Goal: Task Accomplishment & Management: Manage account settings

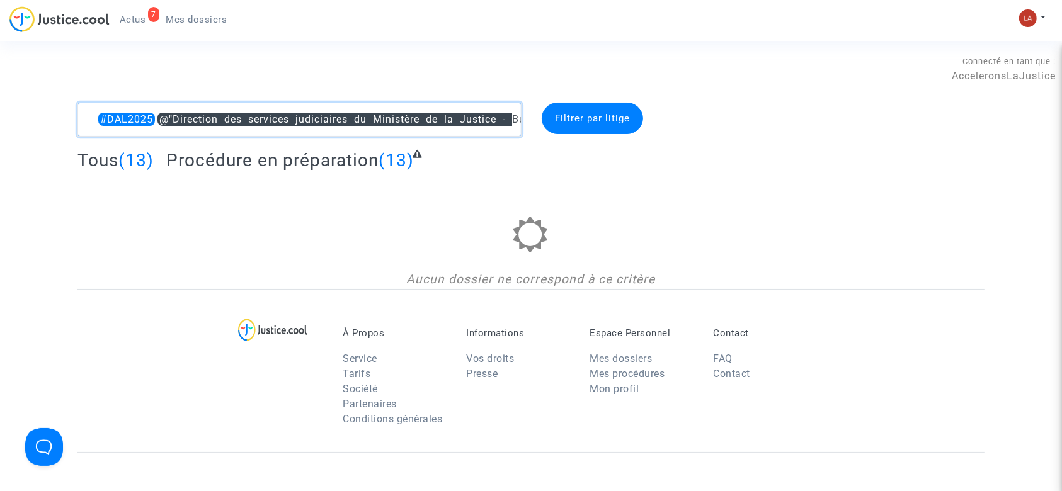
click at [161, 114] on textarea at bounding box center [299, 120] width 444 height 34
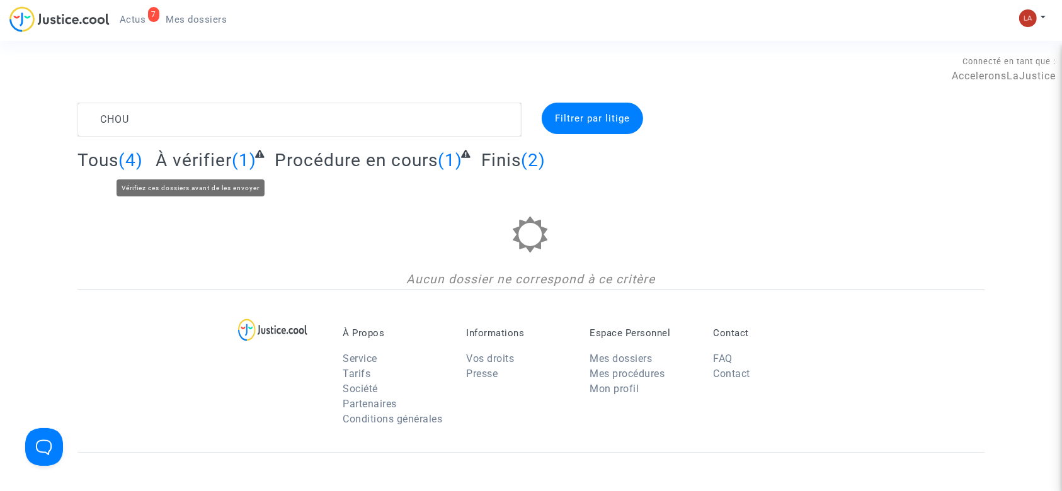
click at [215, 160] on span "À vérifier" at bounding box center [194, 160] width 76 height 21
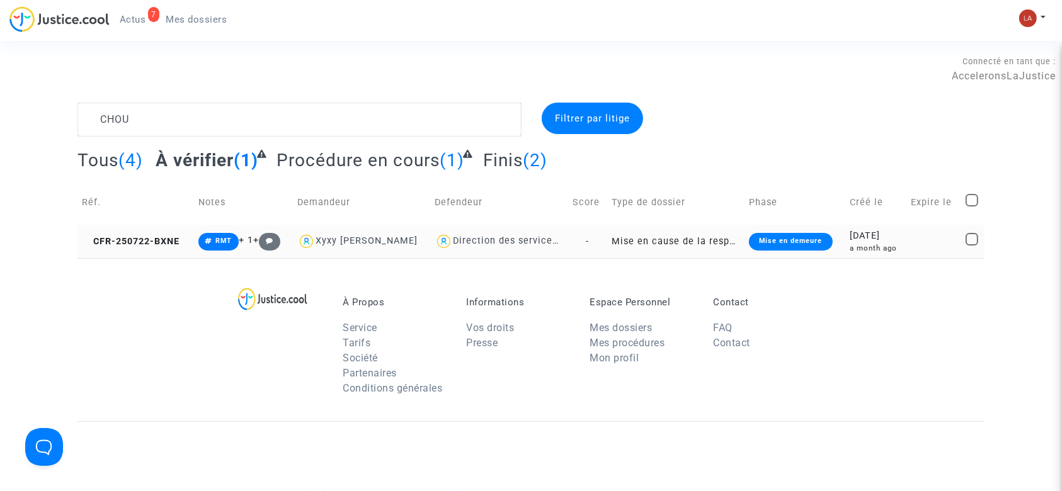
click at [133, 234] on td "CFR-250722-BXNE" at bounding box center [135, 241] width 117 height 33
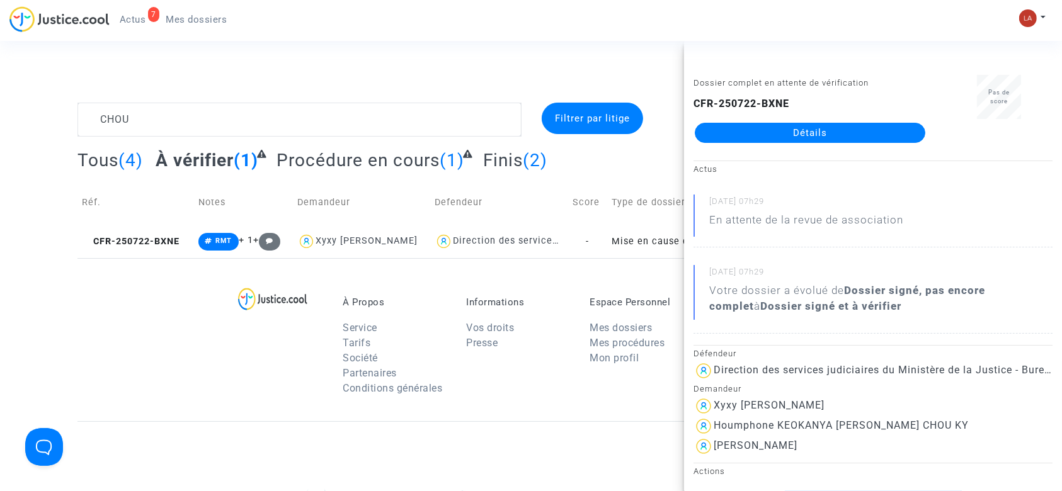
drag, startPoint x: 791, startPoint y: 134, endPoint x: 781, endPoint y: 133, distance: 10.1
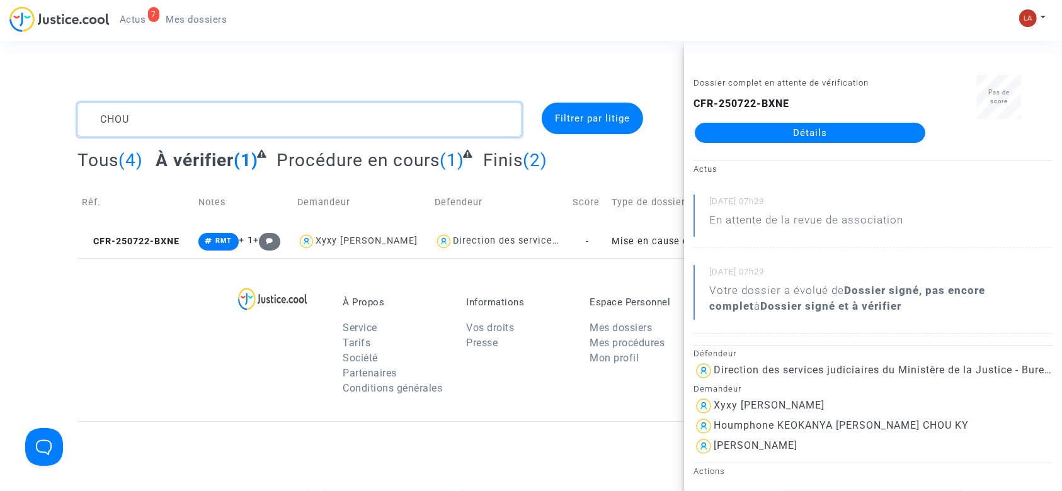
click at [211, 118] on textarea at bounding box center [299, 120] width 444 height 34
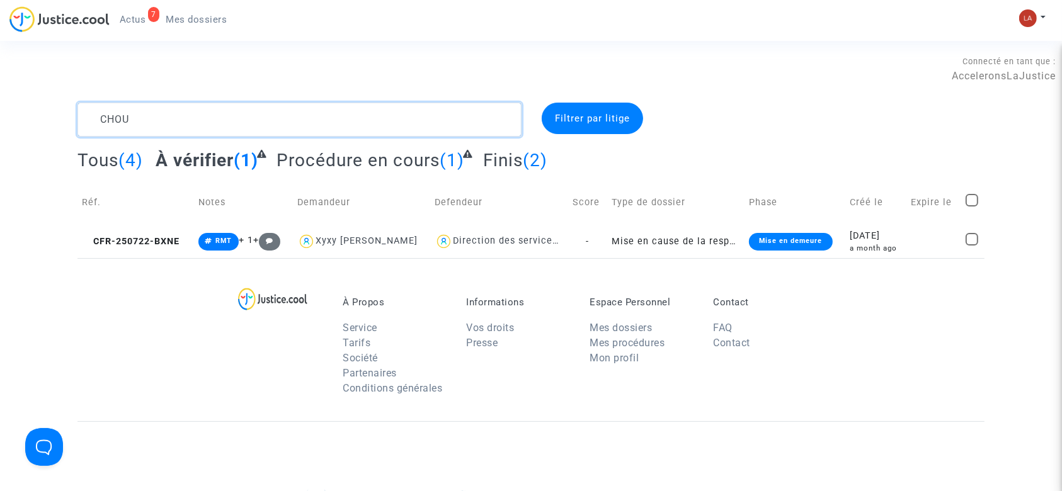
click at [211, 118] on textarea at bounding box center [299, 120] width 444 height 34
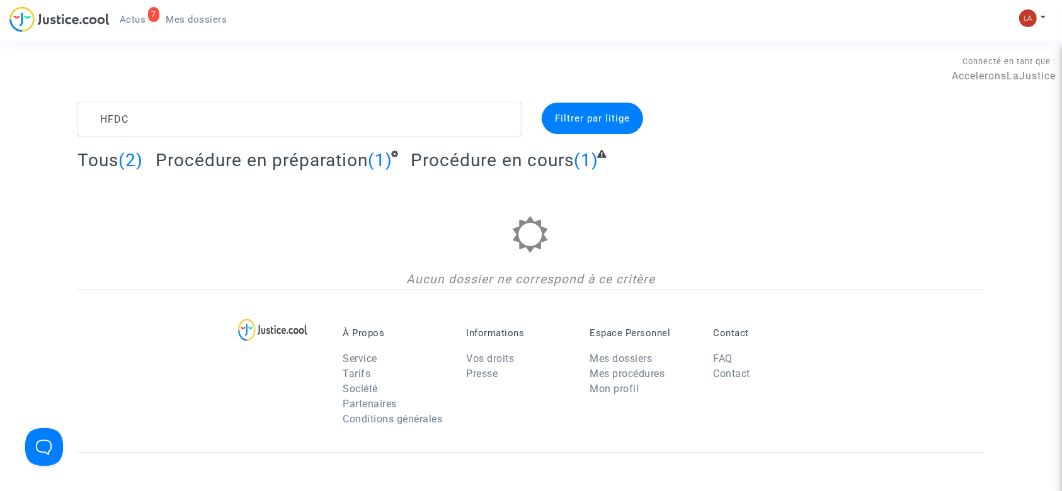
click at [225, 158] on span "Procédure en préparation" at bounding box center [262, 160] width 212 height 21
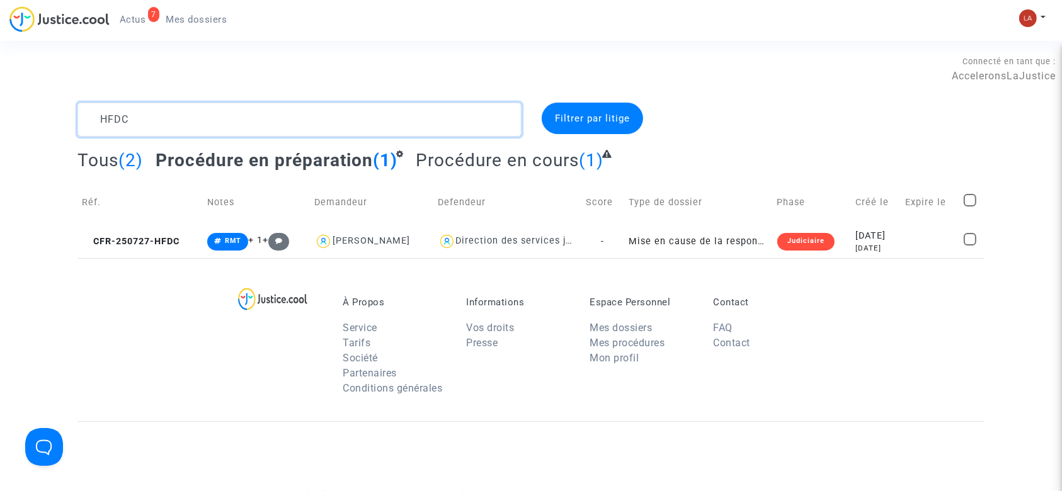
click at [130, 115] on textarea at bounding box center [299, 120] width 444 height 34
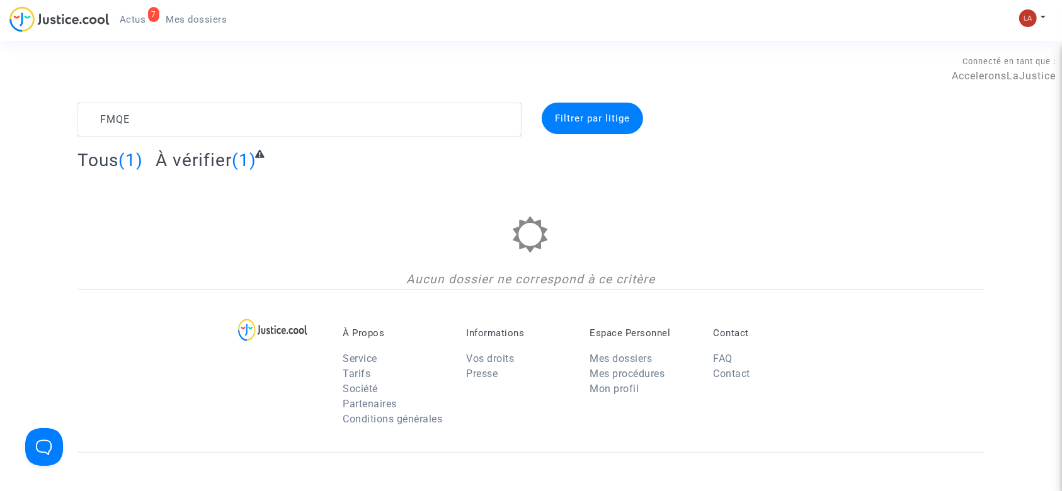
click at [197, 159] on span "À vérifier" at bounding box center [194, 160] width 76 height 21
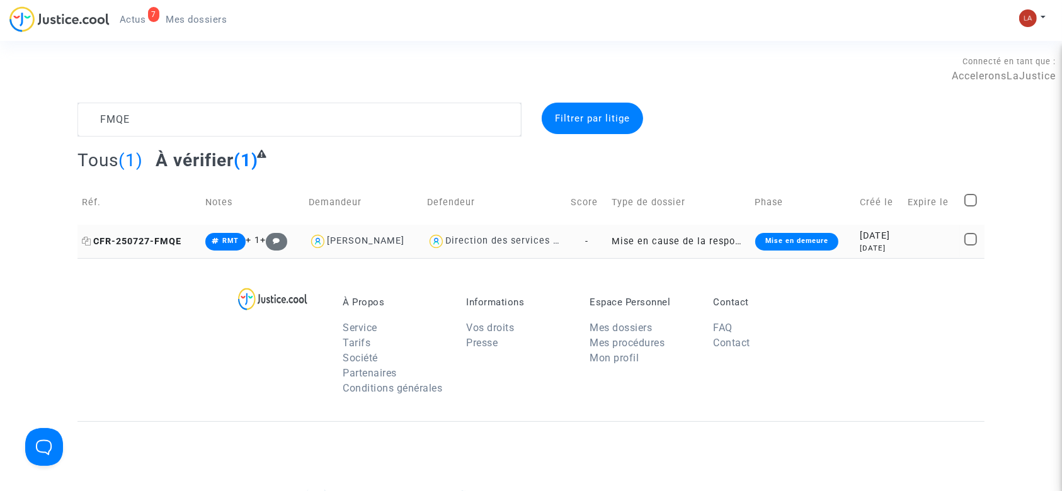
click at [125, 236] on span "CFR-250727-FMQE" at bounding box center [132, 241] width 100 height 11
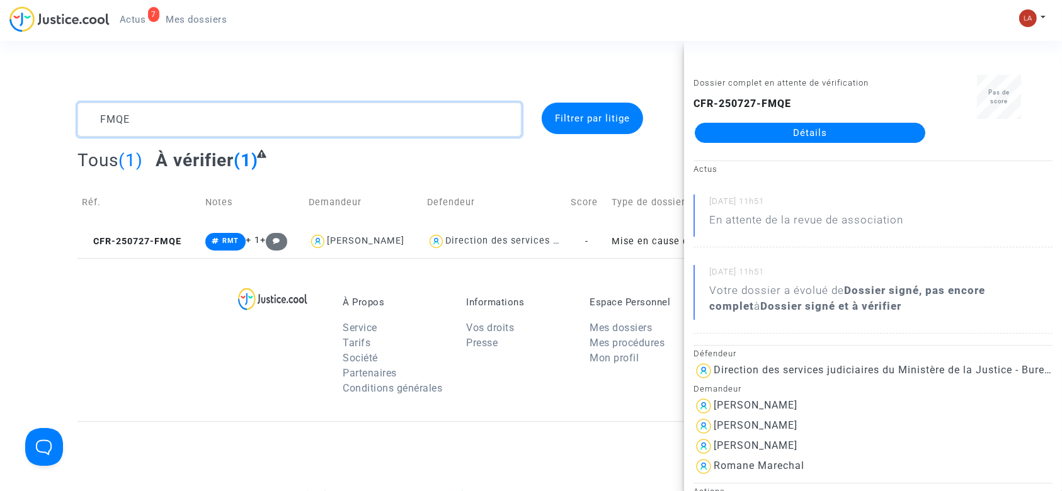
click at [161, 117] on textarea at bounding box center [299, 120] width 444 height 34
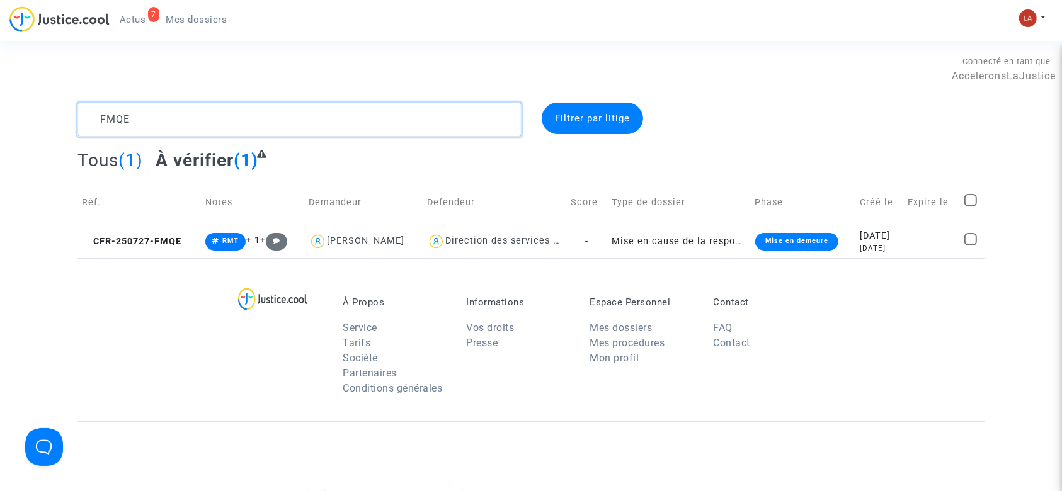
click at [161, 117] on textarea at bounding box center [299, 120] width 444 height 34
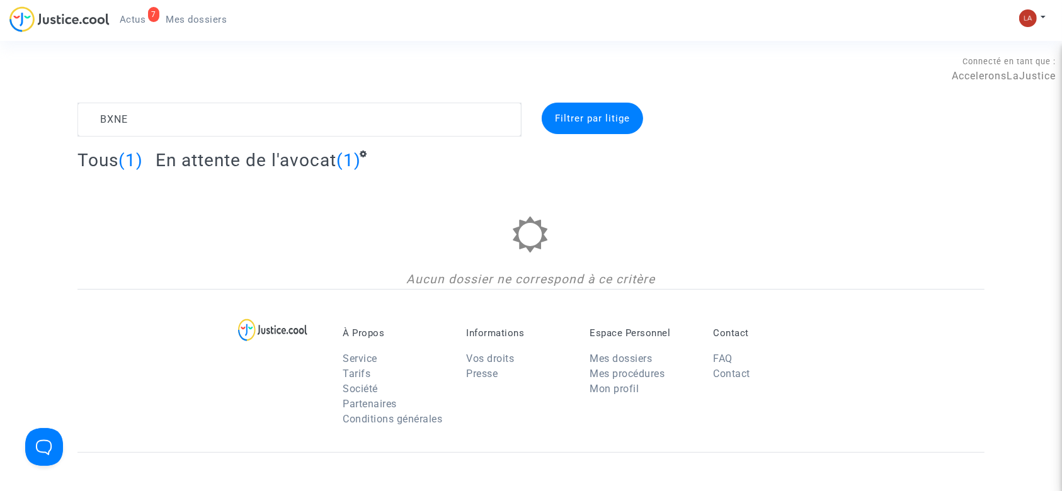
drag, startPoint x: 175, startPoint y: 146, endPoint x: 175, endPoint y: 128, distance: 17.6
click at [175, 146] on complex-dispute-list "BXNE Filtrer par litige Tous (1) En attente de l'avocat (1) Aucun dossier ne co…" at bounding box center [530, 196] width 907 height 186
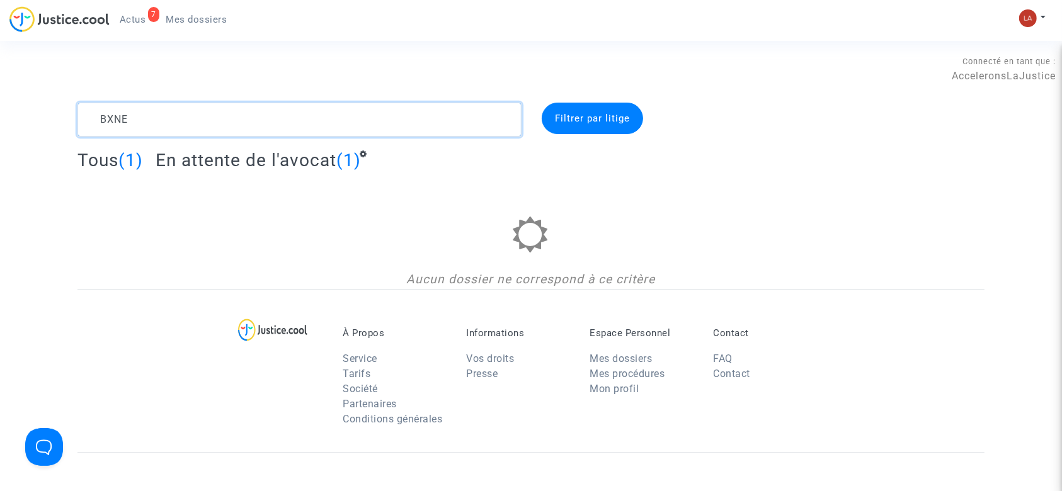
click at [174, 123] on textarea at bounding box center [299, 120] width 444 height 34
click at [120, 129] on textarea at bounding box center [299, 120] width 444 height 34
type textarea "PAE4"
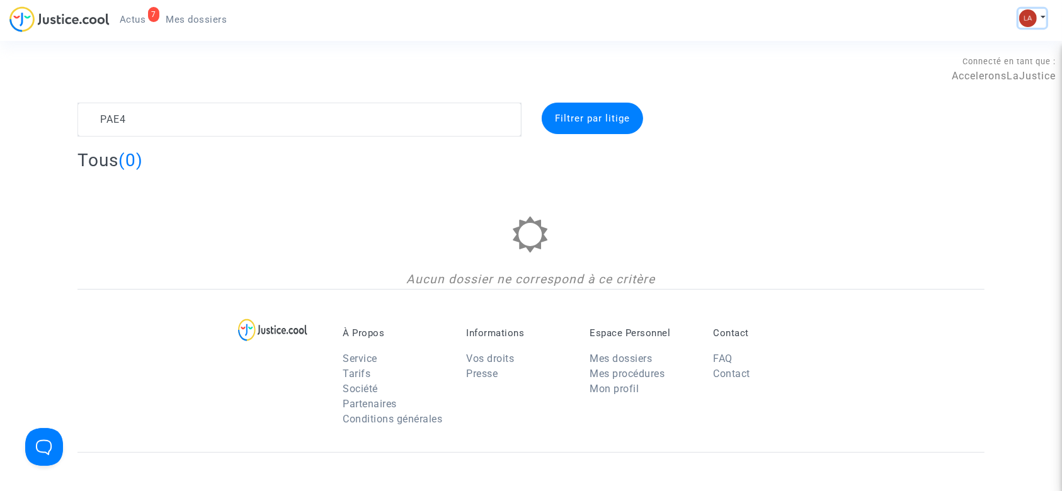
click at [1038, 12] on button at bounding box center [1032, 18] width 28 height 19
click at [973, 55] on link "Changer de compte" at bounding box center [981, 65] width 127 height 20
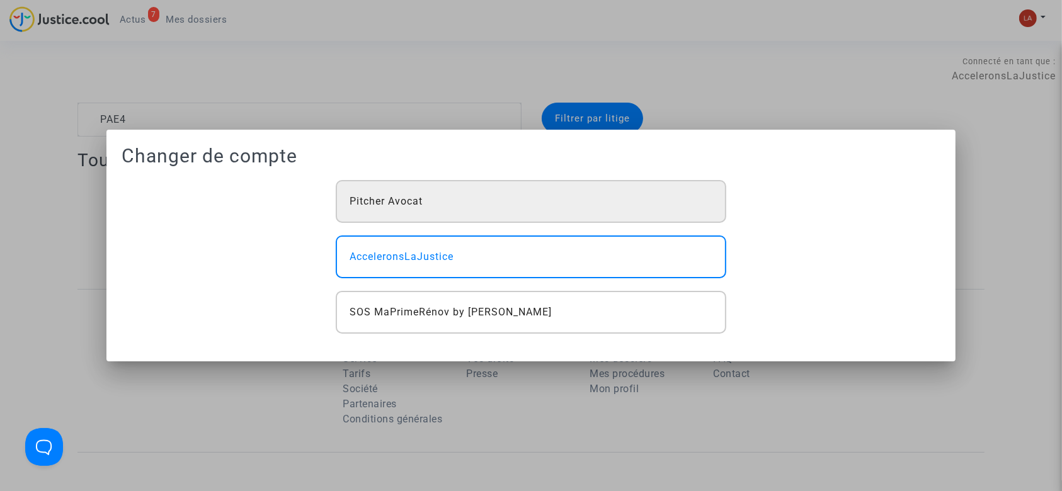
click at [472, 192] on div "Pitcher Avocat" at bounding box center [531, 201] width 390 height 43
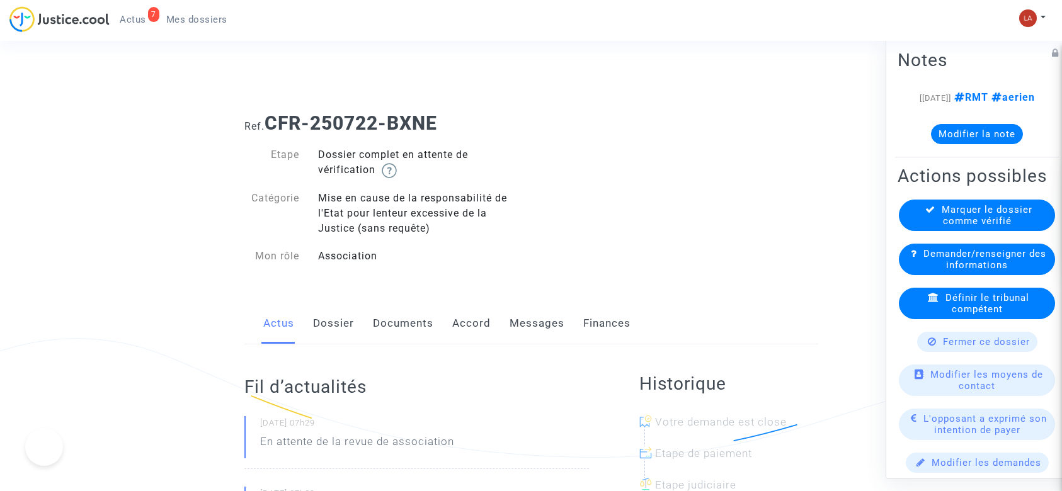
click at [399, 320] on link "Documents" at bounding box center [403, 324] width 60 height 42
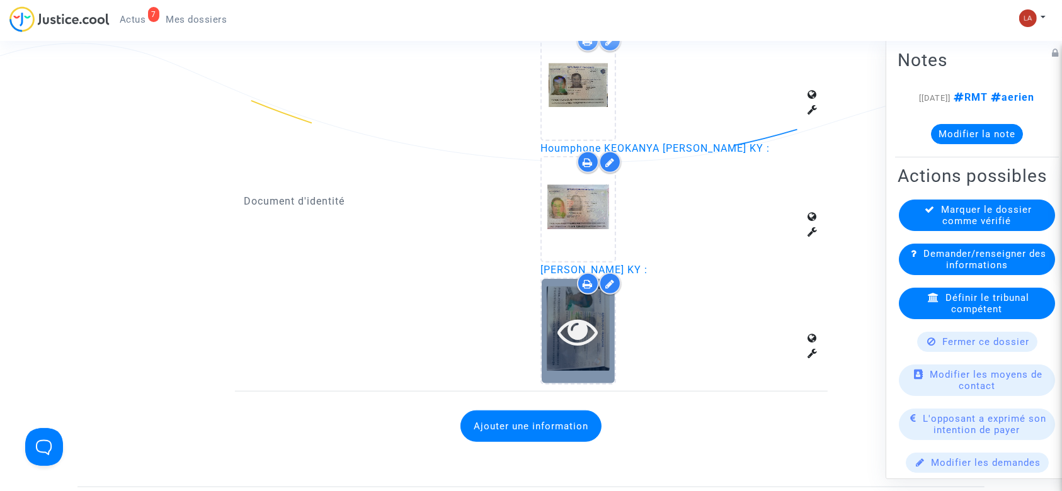
scroll to position [923, 0]
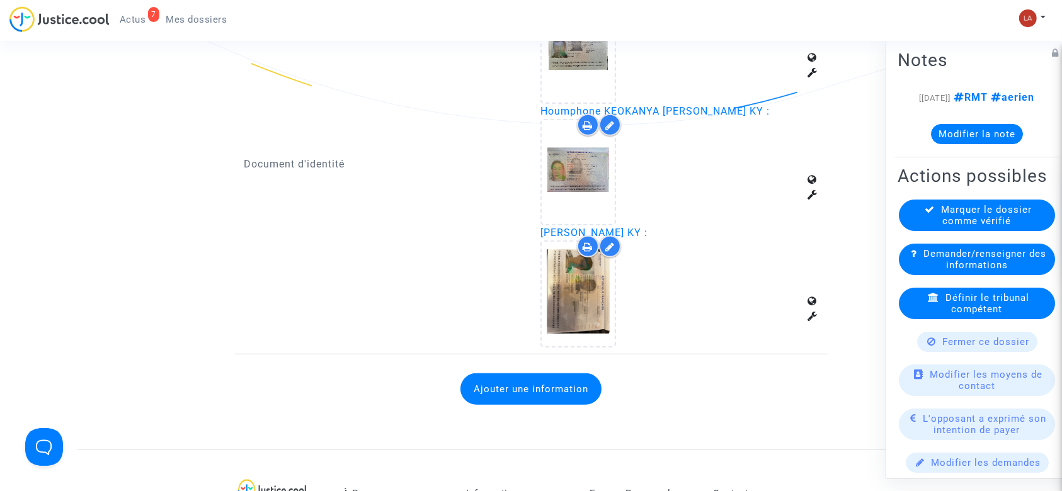
click at [552, 393] on button "Ajouter une information" at bounding box center [530, 388] width 141 height 31
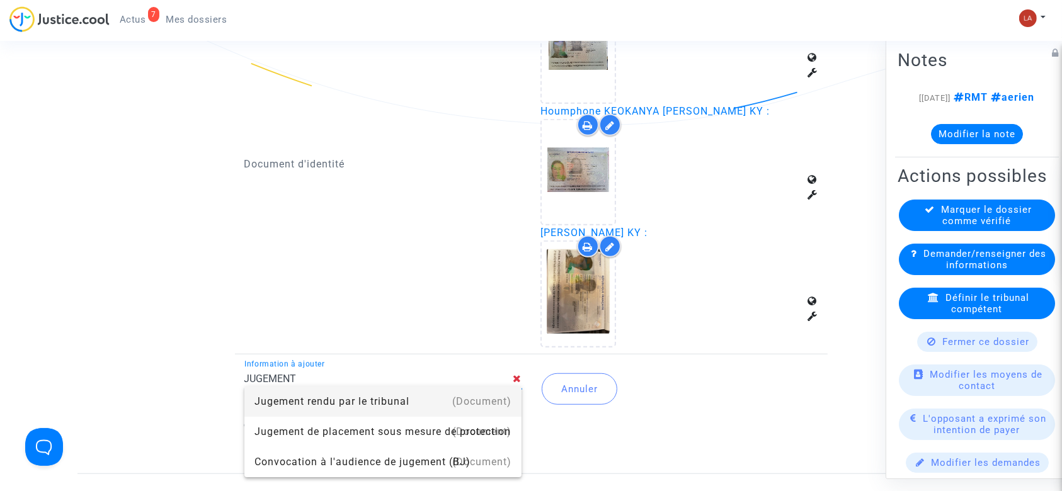
click at [507, 395] on div "(Document)" at bounding box center [481, 402] width 59 height 30
type input "Jugement rendu par le tribunal"
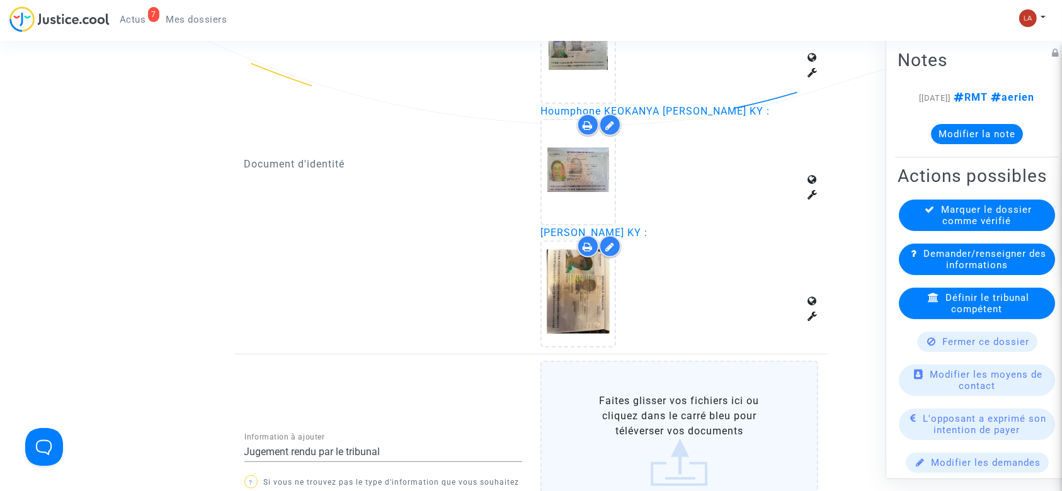
click at [635, 418] on label "Faites glisser vos fichiers ici ou cliquez dans le carré bleu pour téléverser v…" at bounding box center [679, 440] width 278 height 159
click at [0, 0] on input "Faites glisser vos fichiers ici ou cliquez dans le carré bleu pour téléverser v…" at bounding box center [0, 0] width 0 height 0
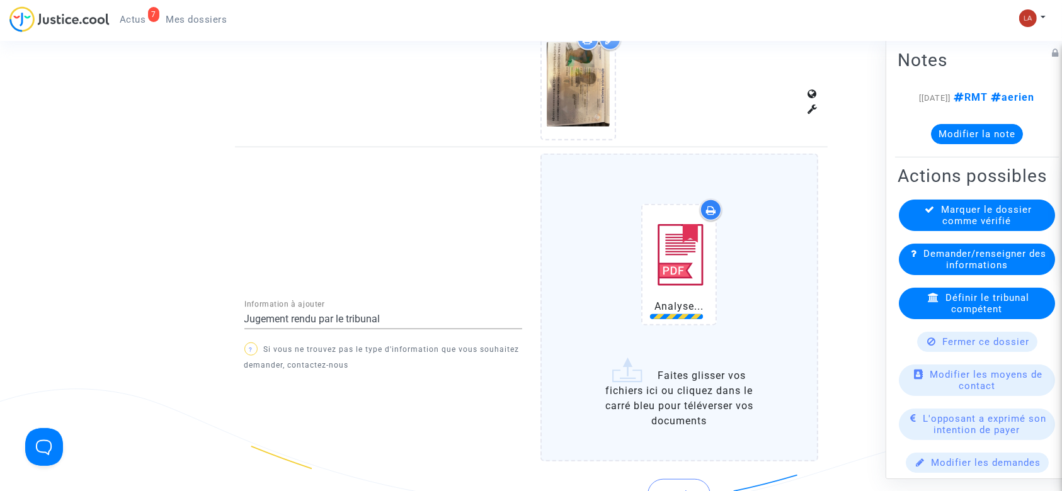
scroll to position [1260, 0]
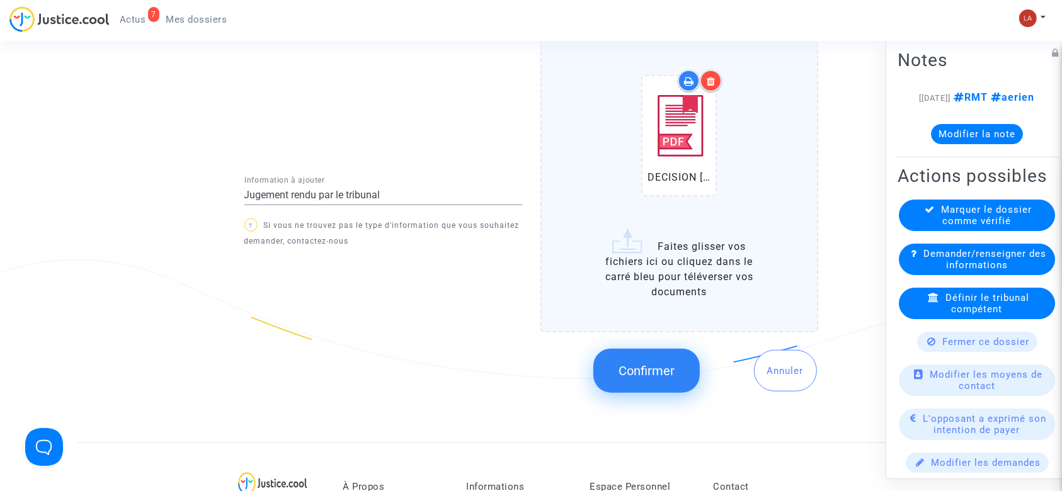
click at [636, 367] on span "Confirmer" at bounding box center [646, 370] width 56 height 15
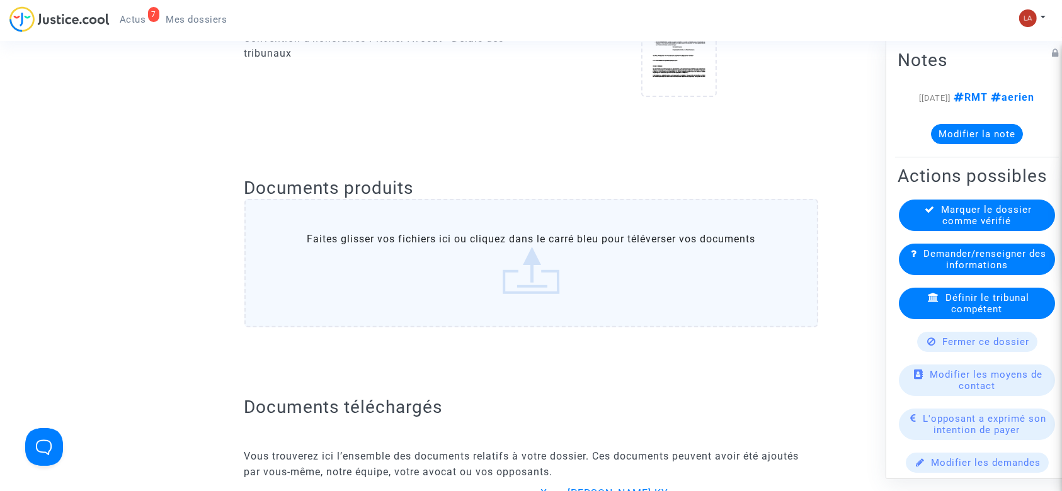
scroll to position [0, 0]
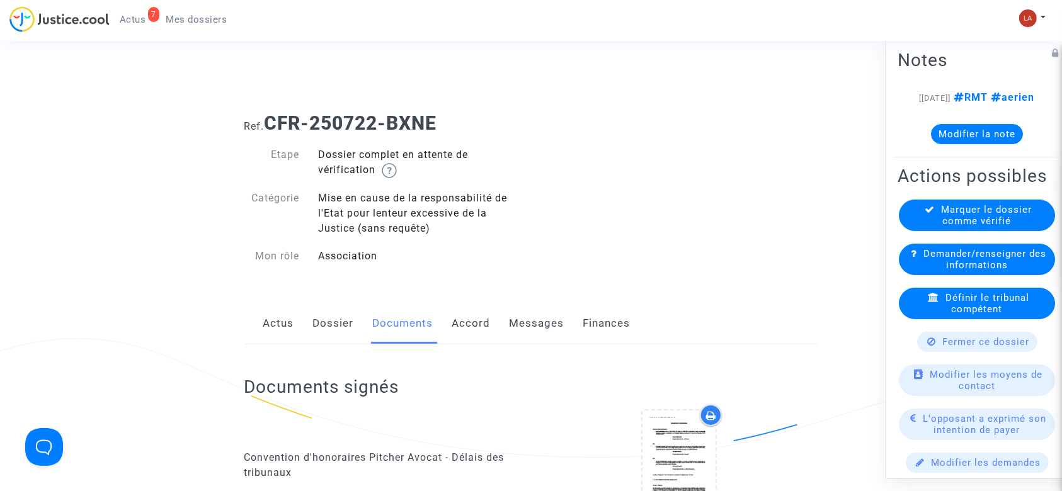
click at [341, 327] on link "Dossier" at bounding box center [333, 324] width 41 height 42
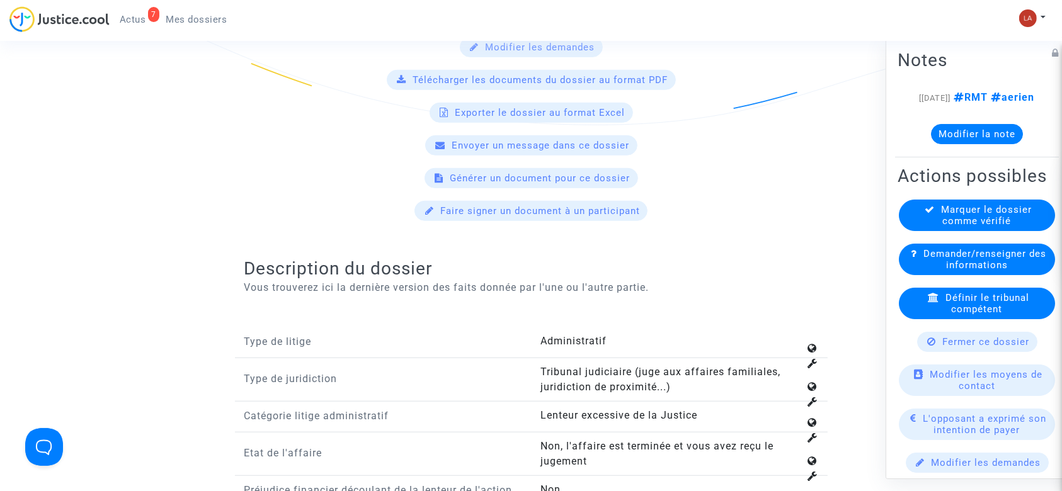
scroll to position [1343, 0]
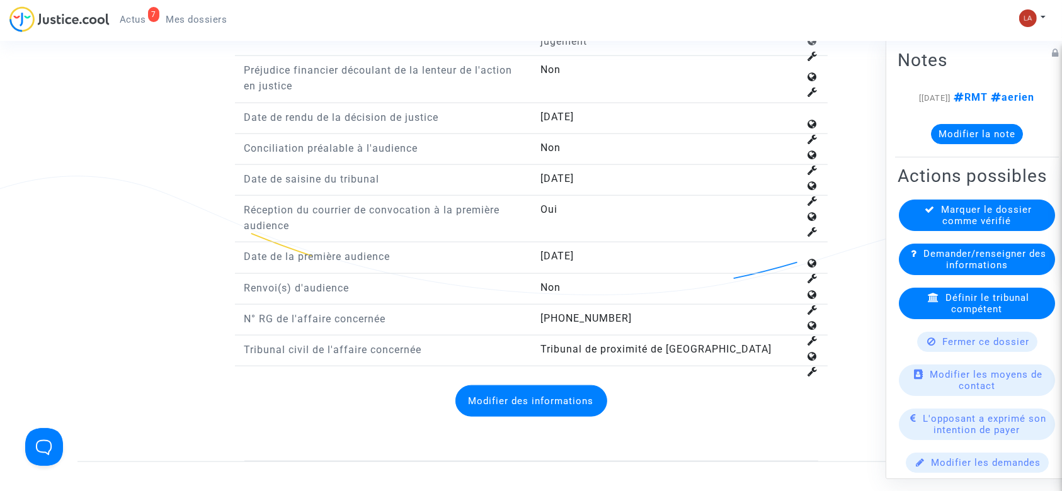
click at [969, 144] on button "Modifier la note" at bounding box center [977, 134] width 92 height 20
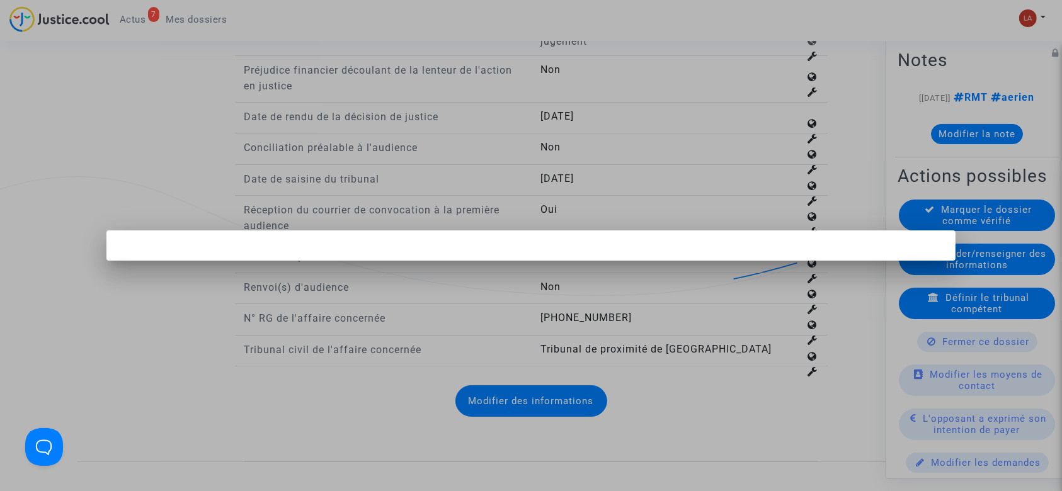
scroll to position [0, 0]
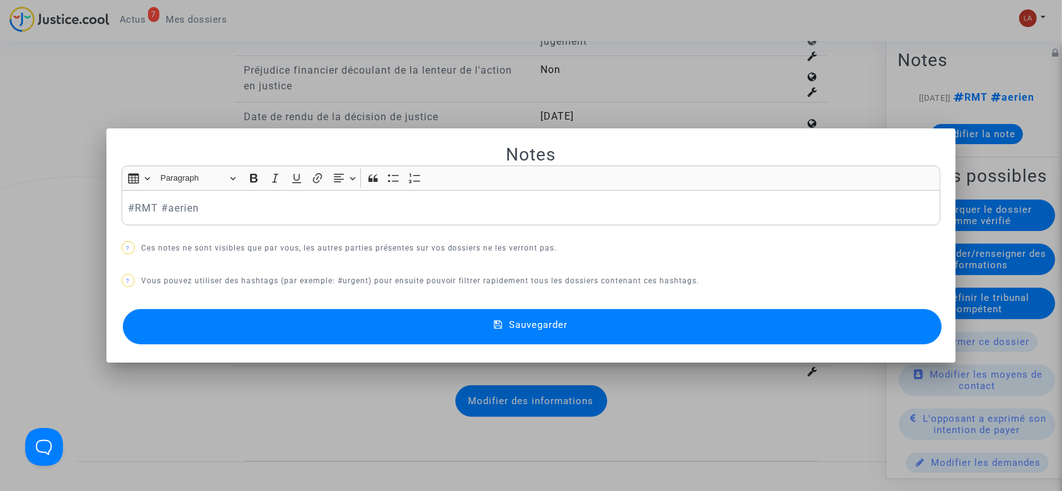
click at [525, 84] on div at bounding box center [531, 245] width 1062 height 491
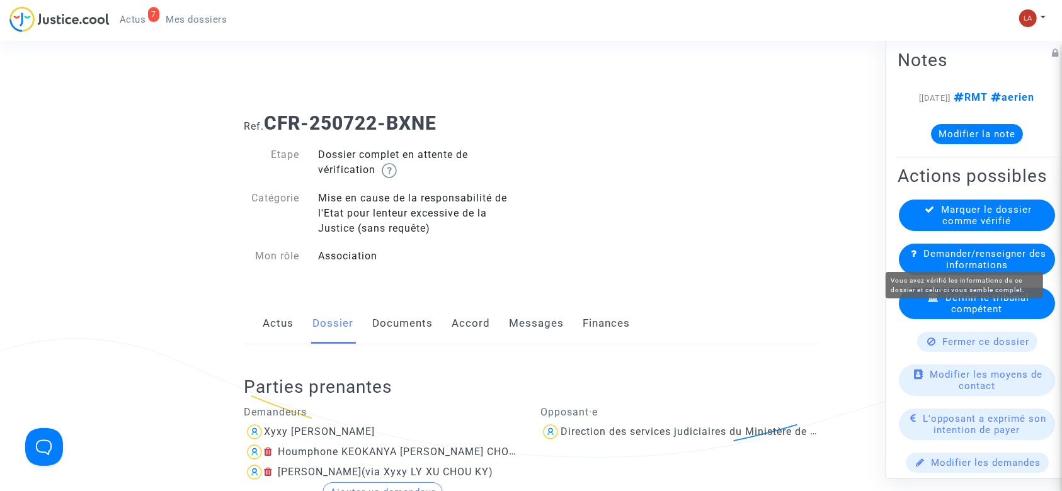
click at [964, 227] on span "Marquer le dossier comme vérifié" at bounding box center [986, 215] width 91 height 23
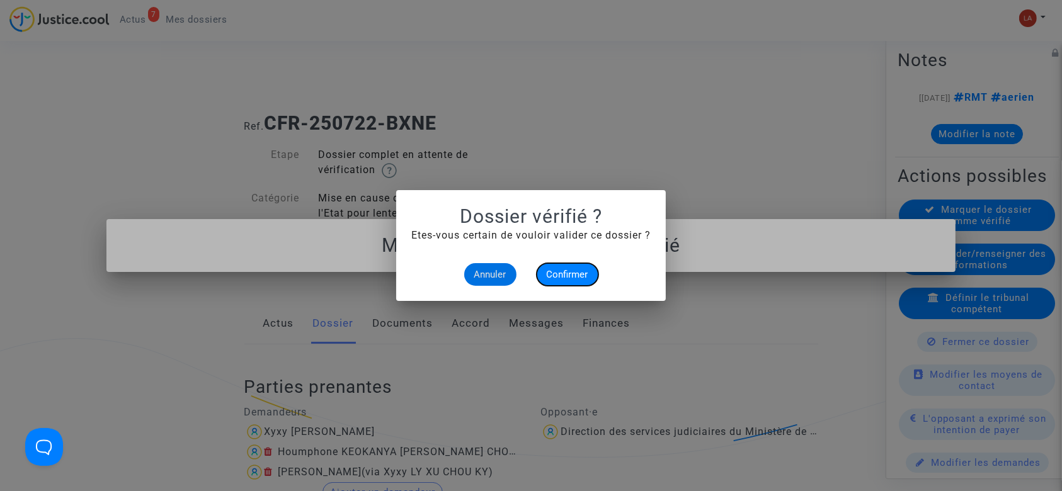
click at [564, 276] on span "Confirmer" at bounding box center [568, 274] width 42 height 11
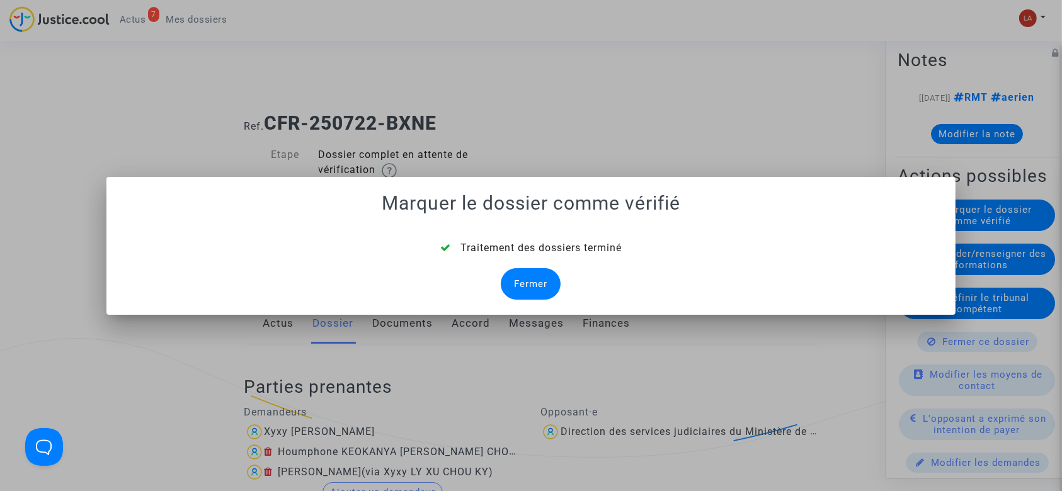
click at [526, 280] on div "Fermer" at bounding box center [531, 283] width 60 height 31
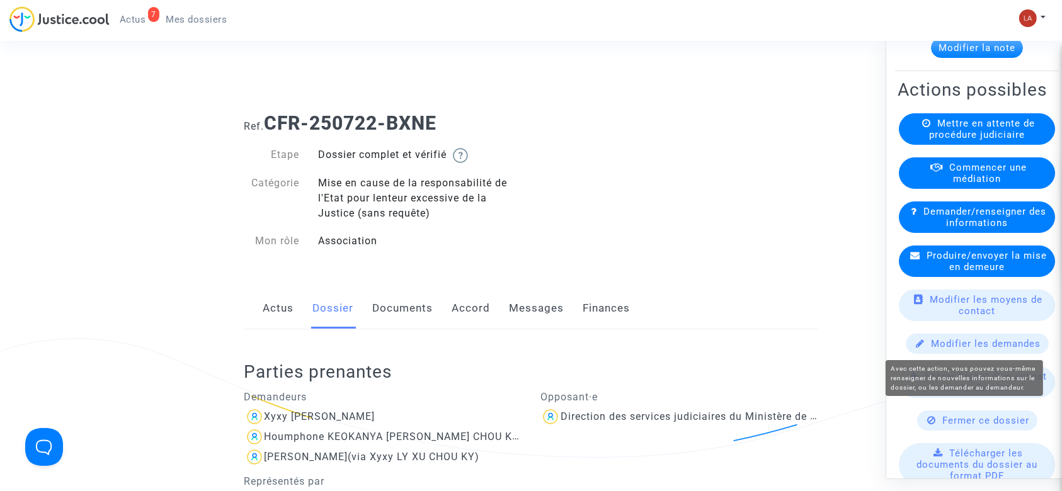
scroll to position [168, 0]
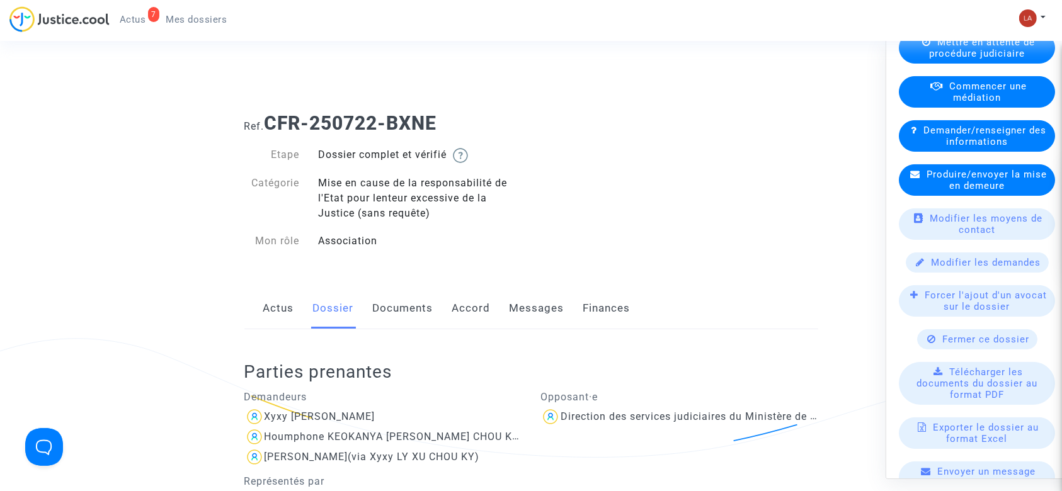
click at [943, 317] on div "Forcer l'ajout d'un avocat sur le dossier" at bounding box center [977, 300] width 156 height 31
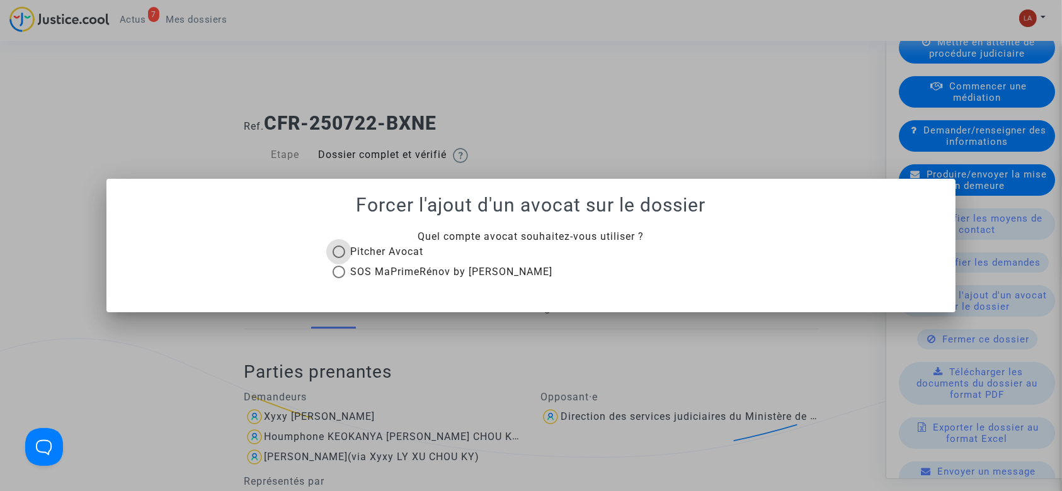
click at [356, 253] on span "Pitcher Avocat" at bounding box center [386, 252] width 73 height 12
click at [339, 258] on input "Pitcher Avocat" at bounding box center [338, 258] width 1 height 1
radio input "true"
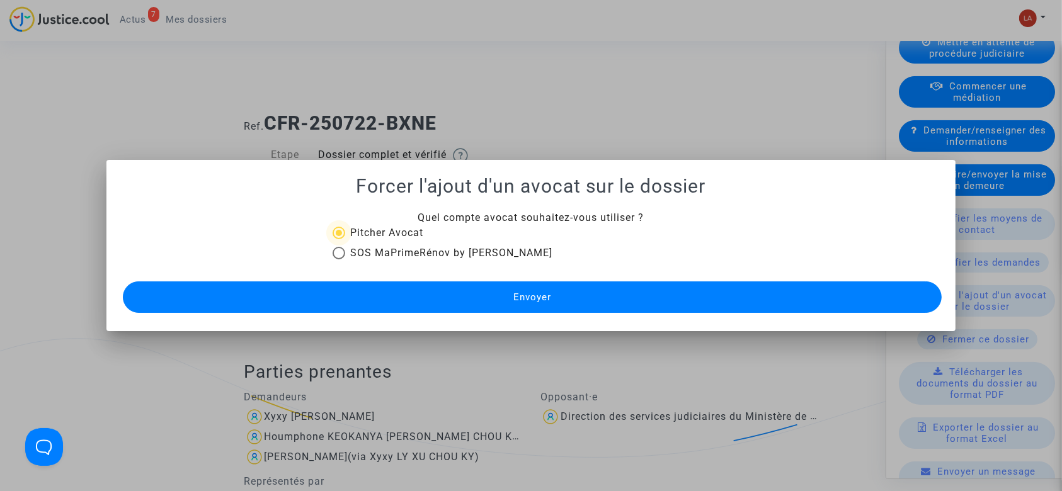
click at [580, 305] on button "Envoyer" at bounding box center [532, 297] width 819 height 31
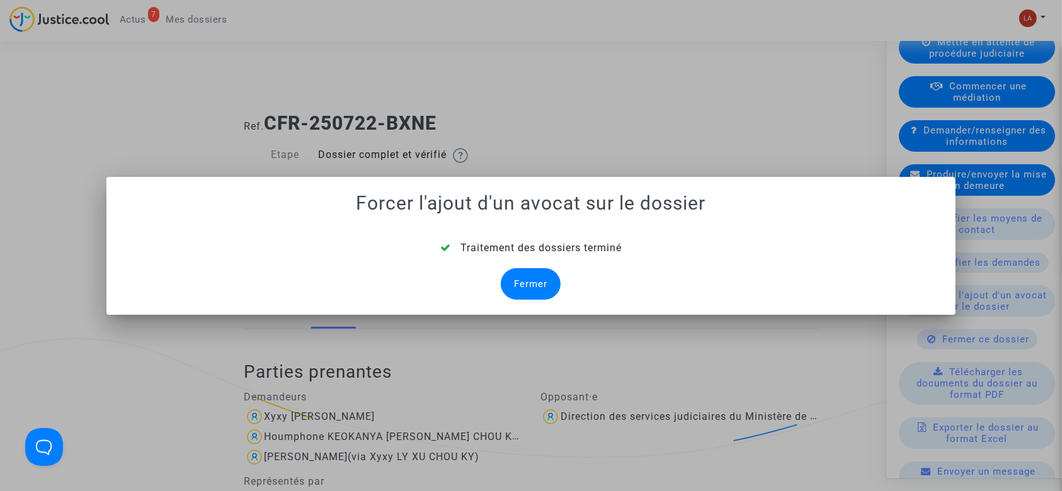
click at [543, 280] on div "Fermer" at bounding box center [531, 283] width 60 height 31
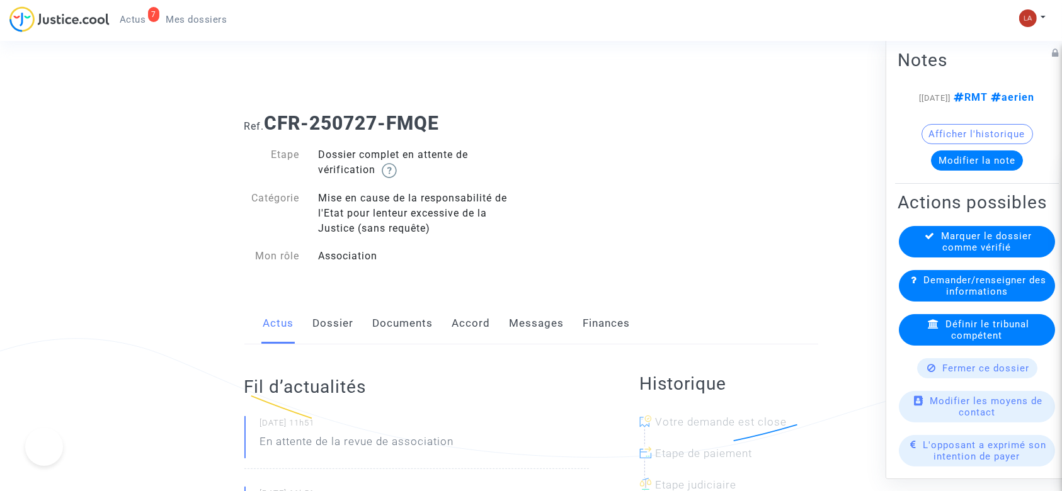
drag, startPoint x: 0, startPoint y: 0, endPoint x: 478, endPoint y: 323, distance: 576.9
click at [397, 324] on link "Documents" at bounding box center [403, 324] width 60 height 42
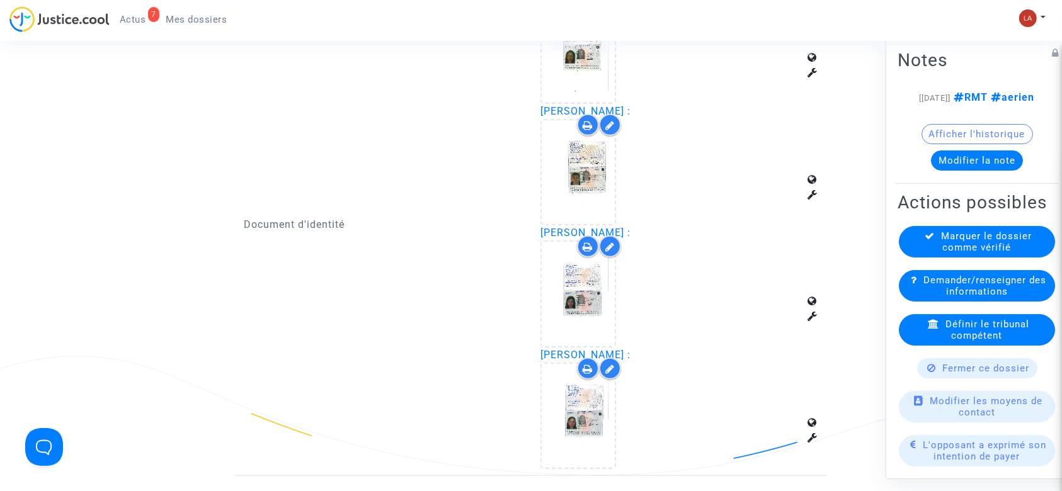
scroll to position [1260, 0]
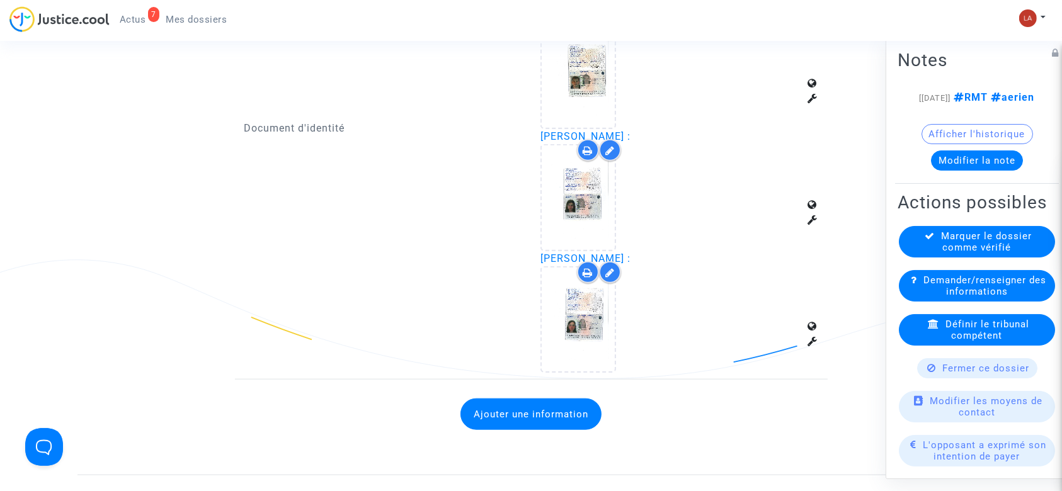
click at [479, 419] on button "Ajouter une information" at bounding box center [530, 414] width 141 height 31
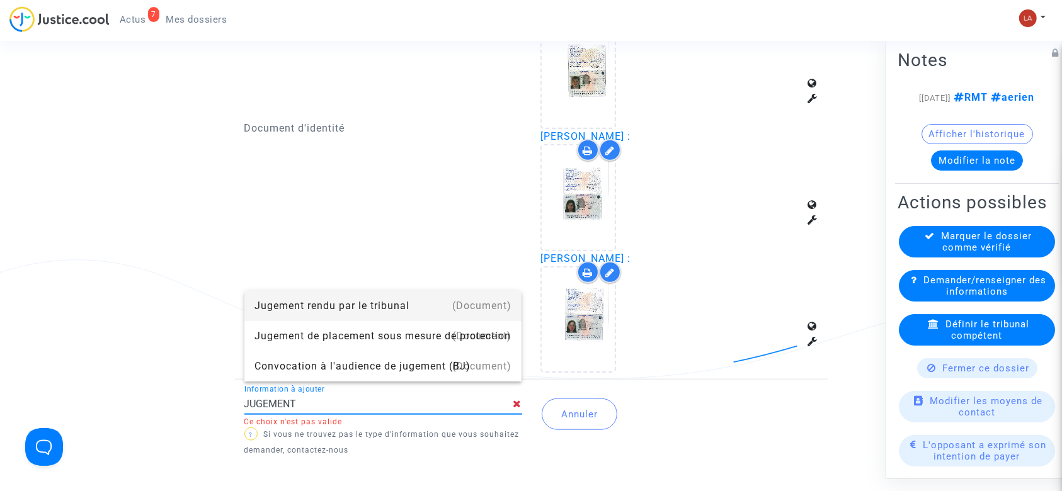
drag, startPoint x: 307, startPoint y: 310, endPoint x: 382, endPoint y: 317, distance: 75.3
click at [307, 310] on div "Jugement rendu par le tribunal" at bounding box center [383, 306] width 258 height 30
type input "Jugement rendu par le tribunal"
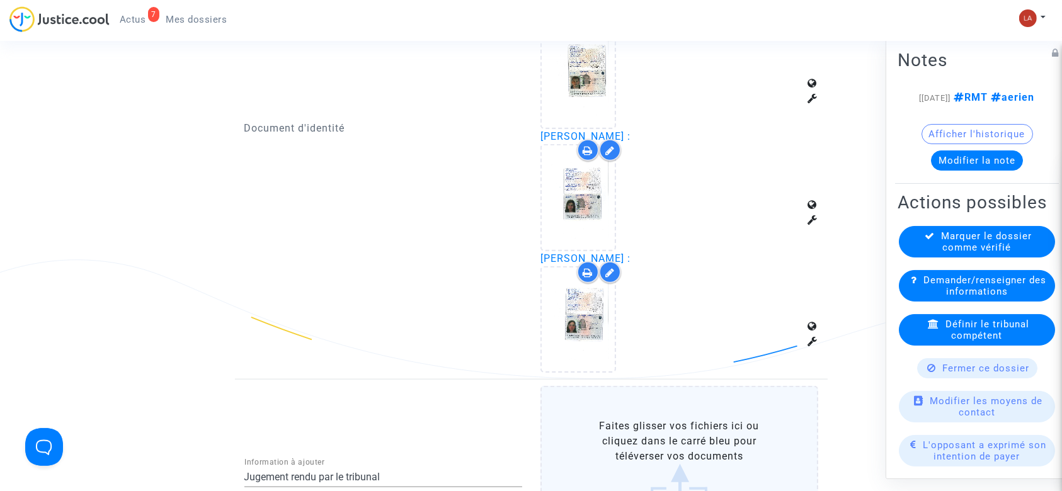
click at [722, 431] on label "Faites glisser vos fichiers ici ou cliquez dans le carré bleu pour téléverser v…" at bounding box center [679, 465] width 278 height 159
click at [0, 0] on input "Faites glisser vos fichiers ici ou cliquez dans le carré bleu pour téléverser v…" at bounding box center [0, 0] width 0 height 0
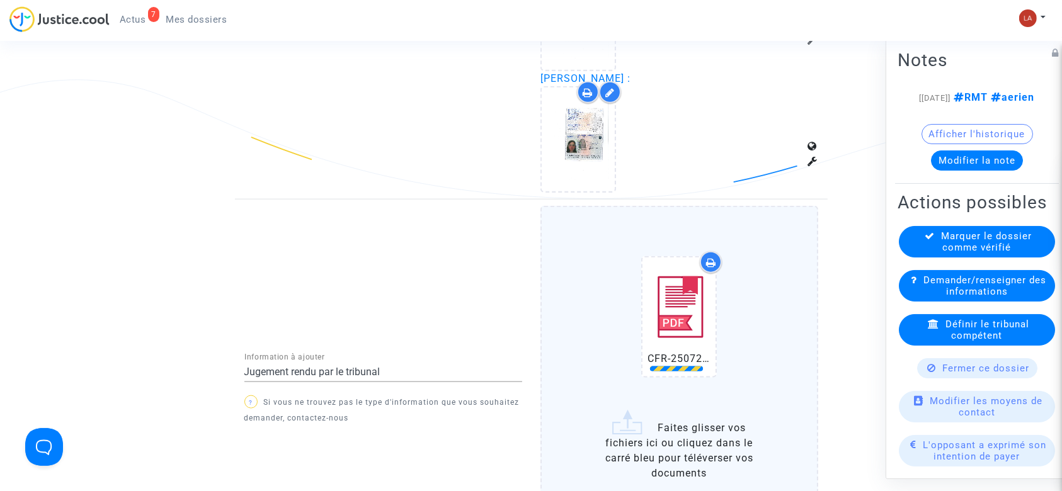
scroll to position [1511, 0]
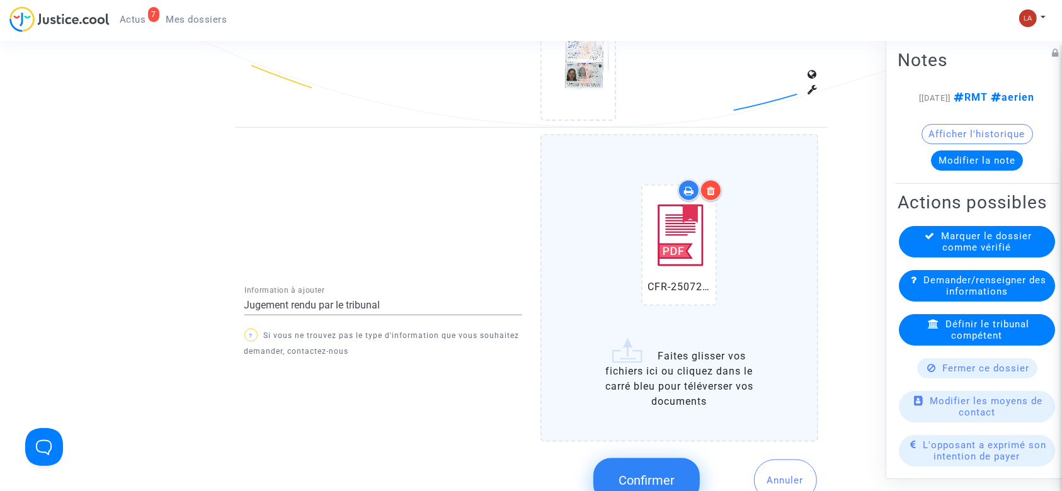
click at [675, 257] on icon at bounding box center [679, 245] width 41 height 40
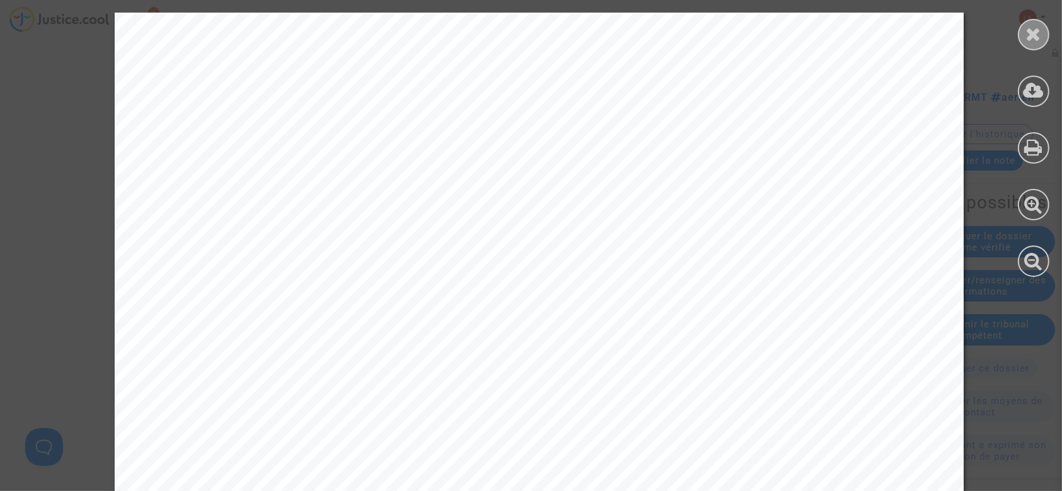
click at [1037, 28] on icon at bounding box center [1034, 34] width 16 height 19
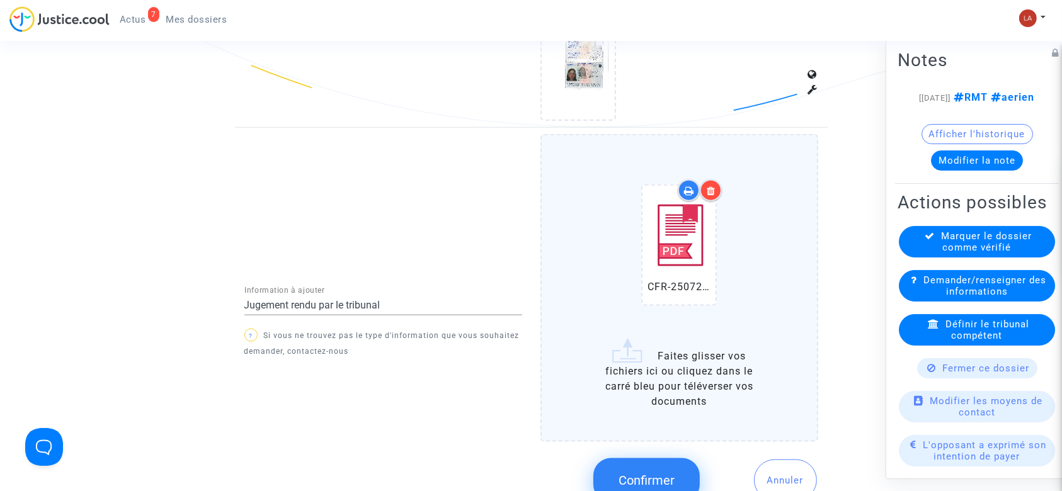
click at [650, 489] on button "Confirmer" at bounding box center [646, 480] width 106 height 44
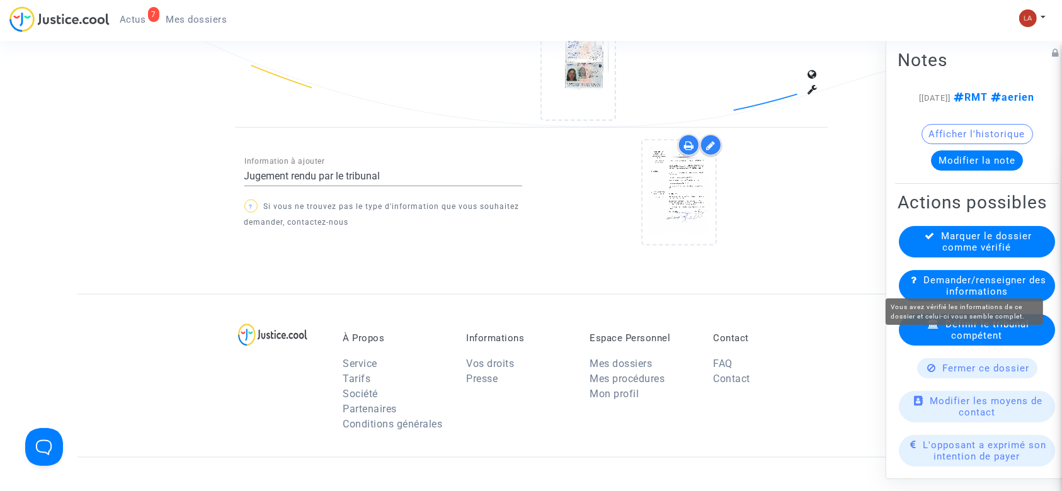
drag, startPoint x: 1000, startPoint y: 278, endPoint x: 985, endPoint y: 278, distance: 15.1
click at [998, 253] on span "Marquer le dossier comme vérifié" at bounding box center [986, 241] width 91 height 23
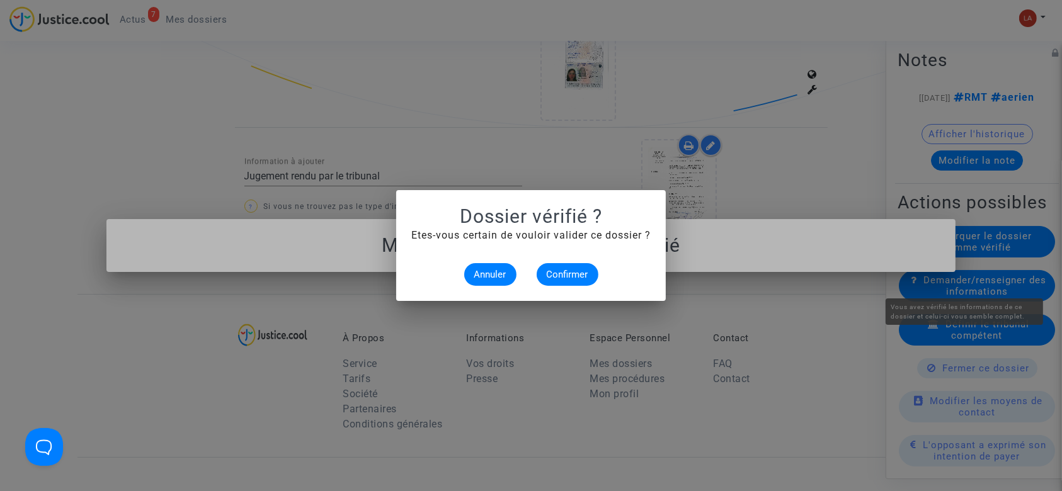
scroll to position [0, 0]
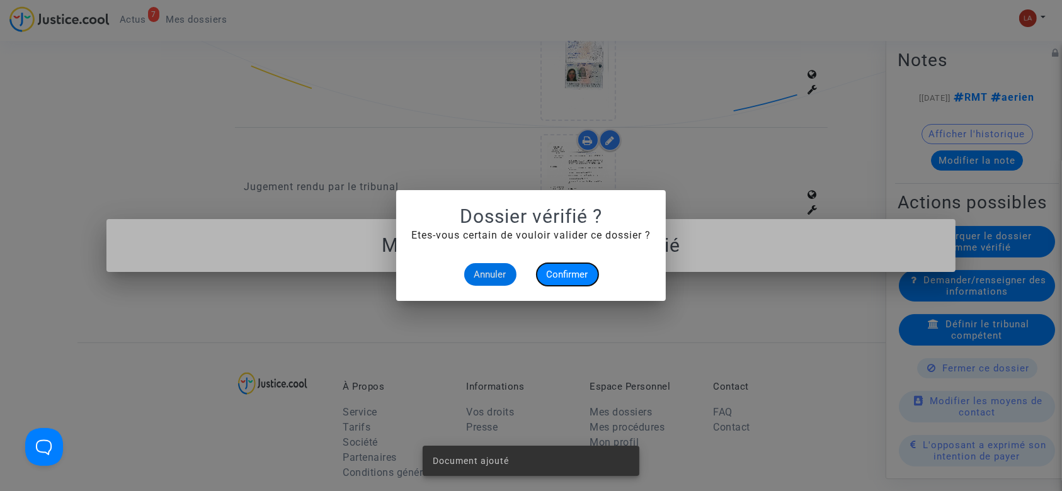
click at [567, 277] on span "Confirmer" at bounding box center [568, 274] width 42 height 11
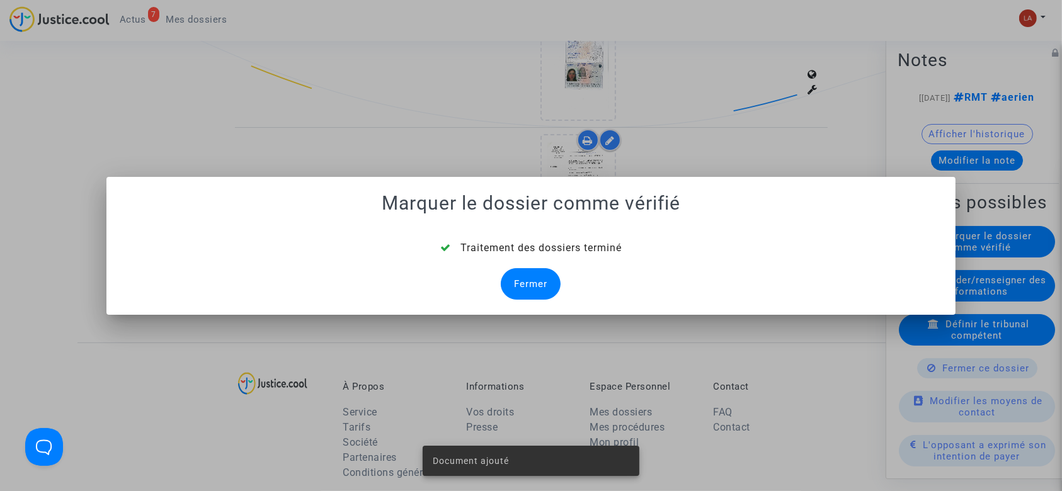
click at [538, 284] on div "Fermer" at bounding box center [531, 283] width 60 height 31
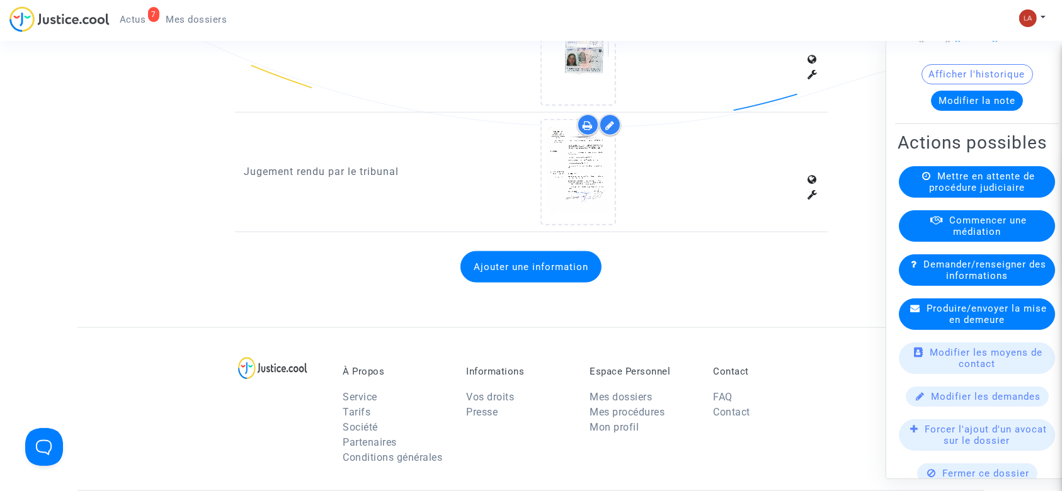
scroll to position [84, 0]
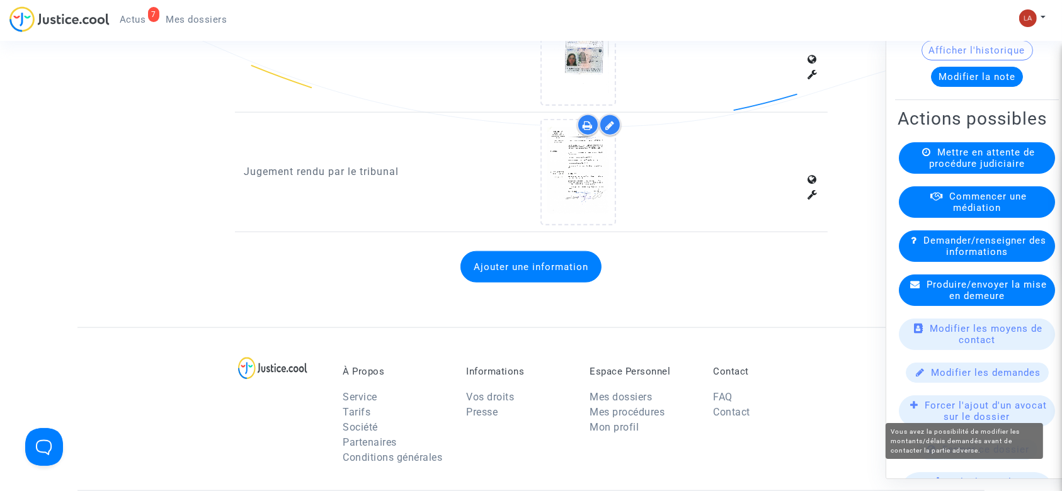
click at [953, 423] on span "Forcer l'ajout d'un avocat sur le dossier" at bounding box center [985, 411] width 122 height 23
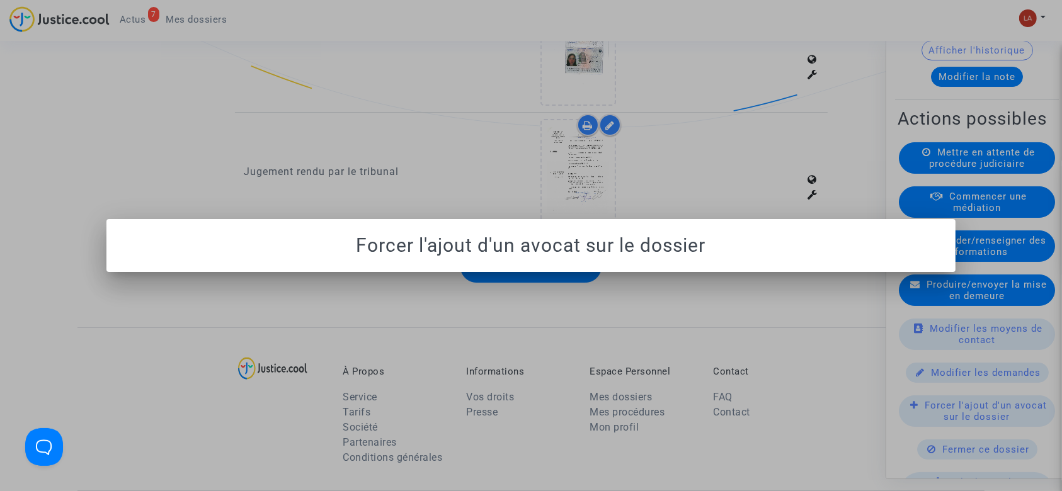
scroll to position [0, 0]
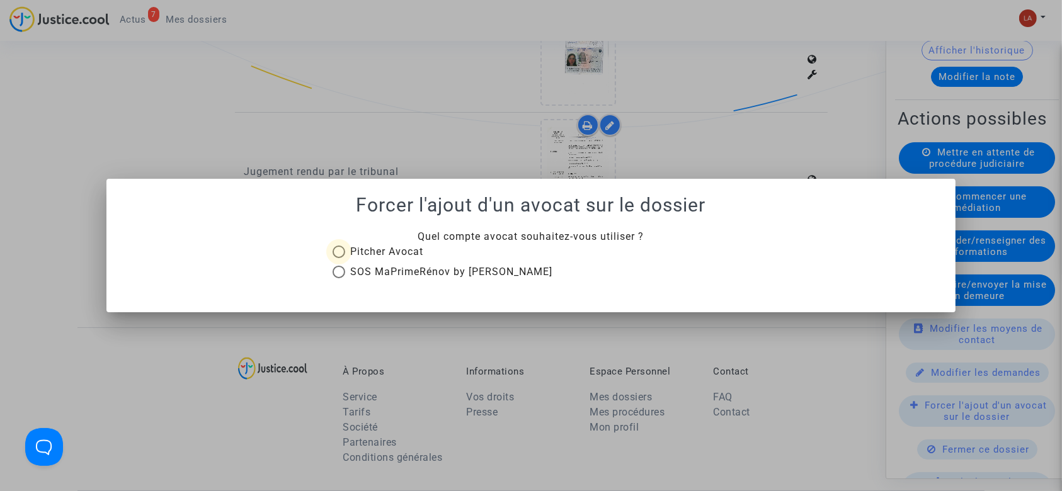
click at [409, 252] on span "Pitcher Avocat" at bounding box center [386, 252] width 73 height 12
click at [339, 258] on input "Pitcher Avocat" at bounding box center [338, 258] width 1 height 1
radio input "true"
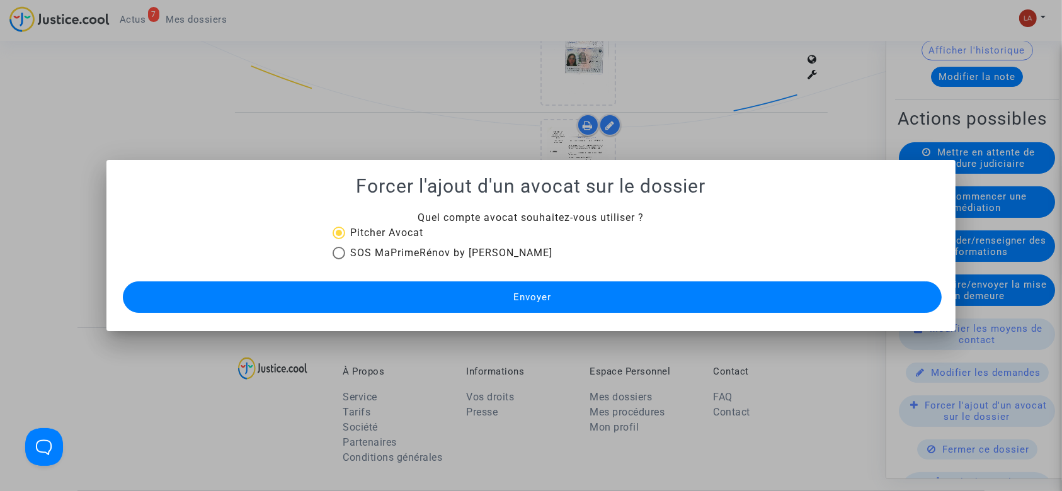
drag, startPoint x: 570, startPoint y: 287, endPoint x: 705, endPoint y: 467, distance: 225.5
click at [571, 287] on button "Envoyer" at bounding box center [532, 297] width 819 height 31
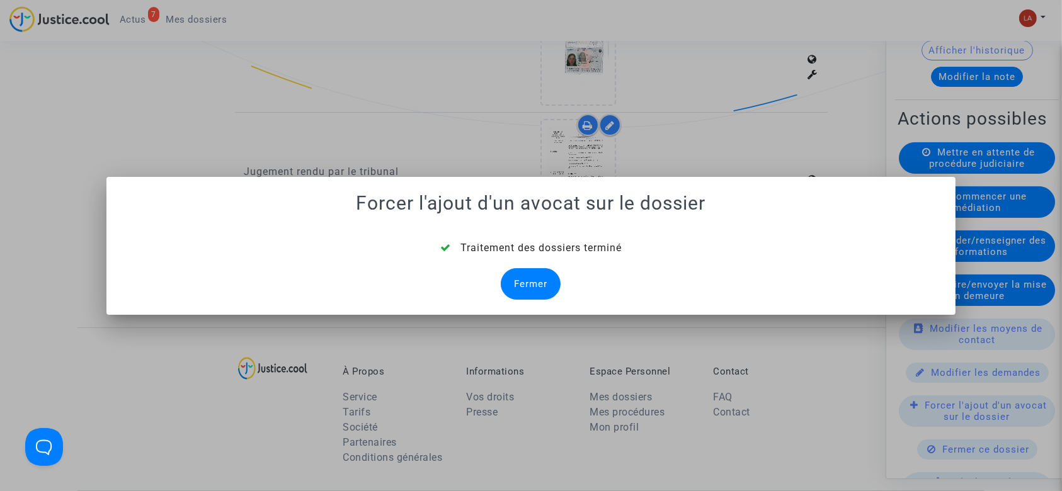
click at [513, 287] on div "Fermer" at bounding box center [531, 283] width 60 height 31
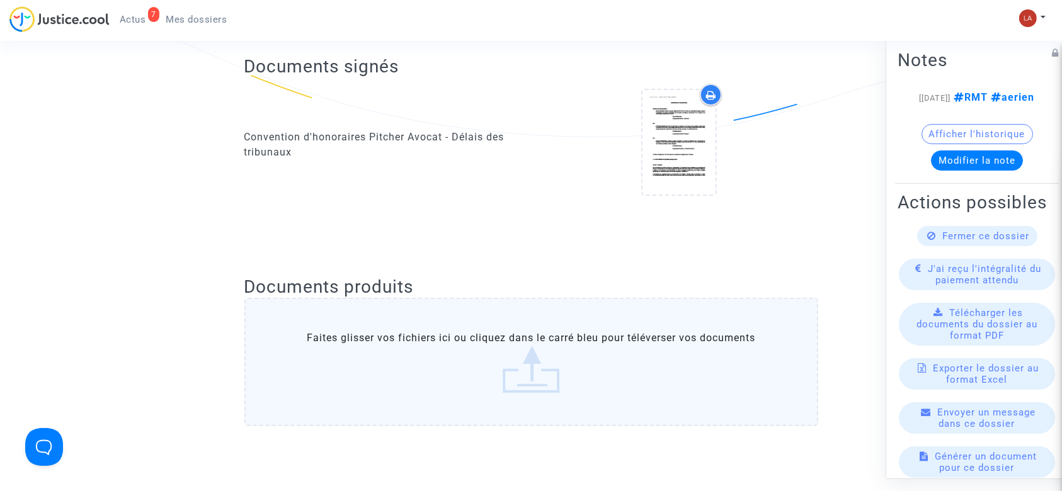
scroll to position [1511, 0]
